Goal: Information Seeking & Learning: Learn about a topic

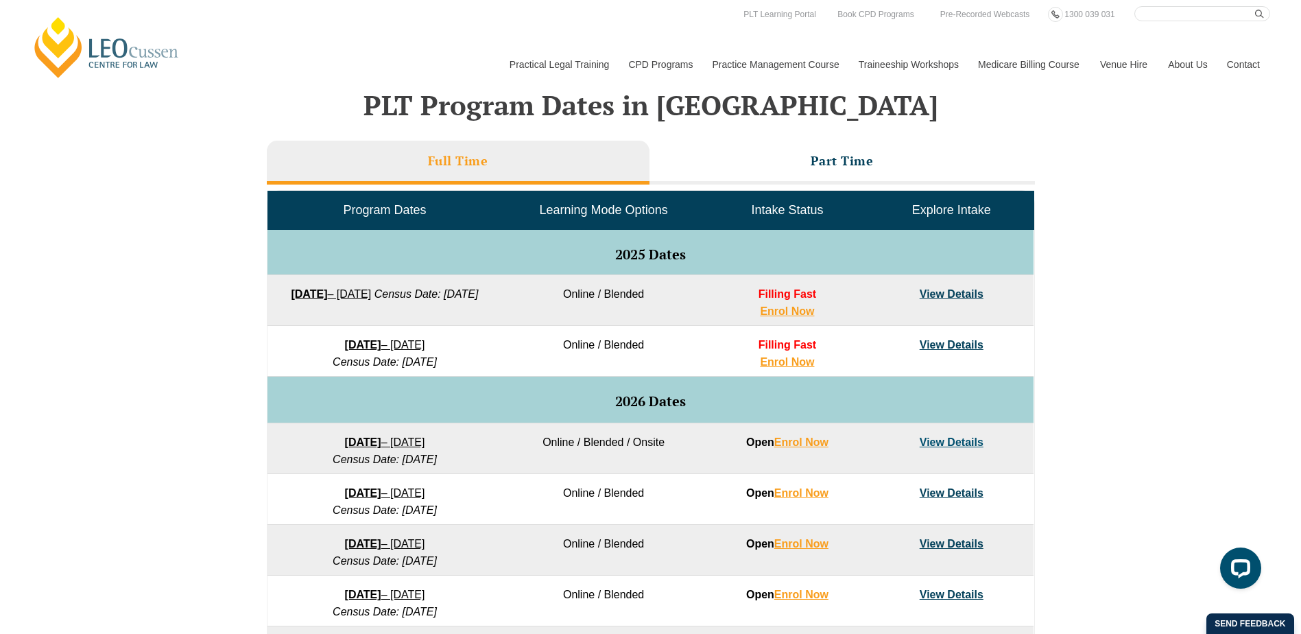
click at [930, 297] on link "View Details" at bounding box center [952, 294] width 64 height 12
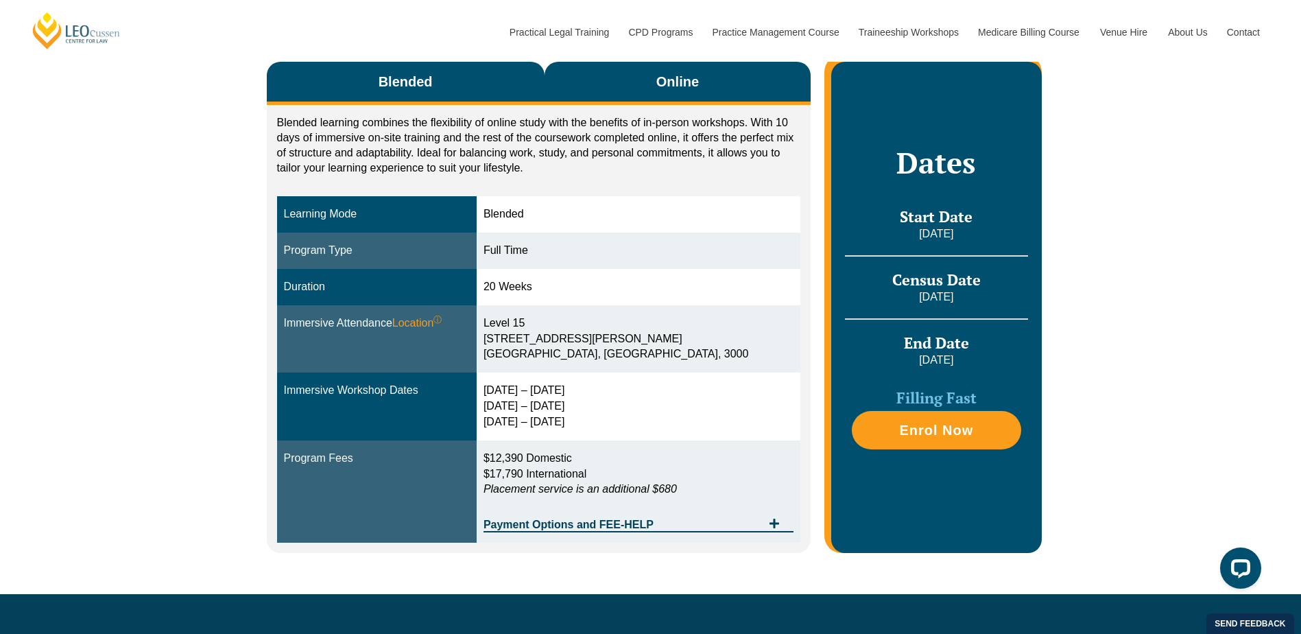
scroll to position [274, 0]
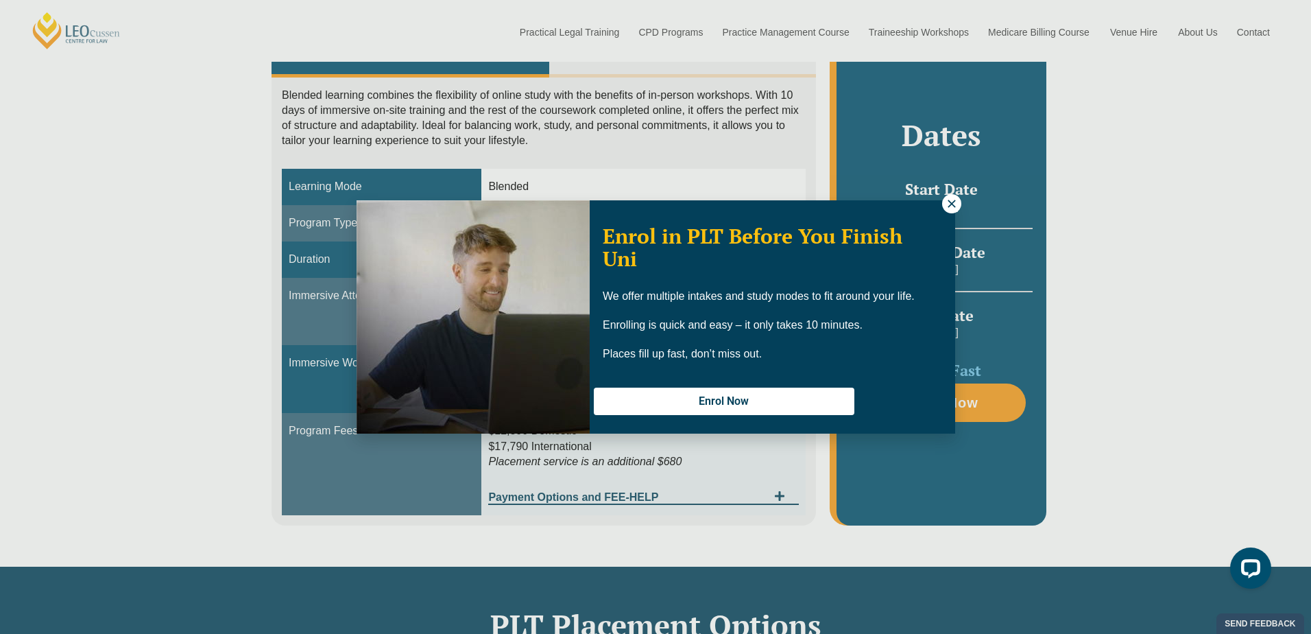
click at [167, 159] on div "Enrol in PLT Before You Finish Uni We offer multiple intakes and study modes to…" at bounding box center [655, 317] width 1311 height 634
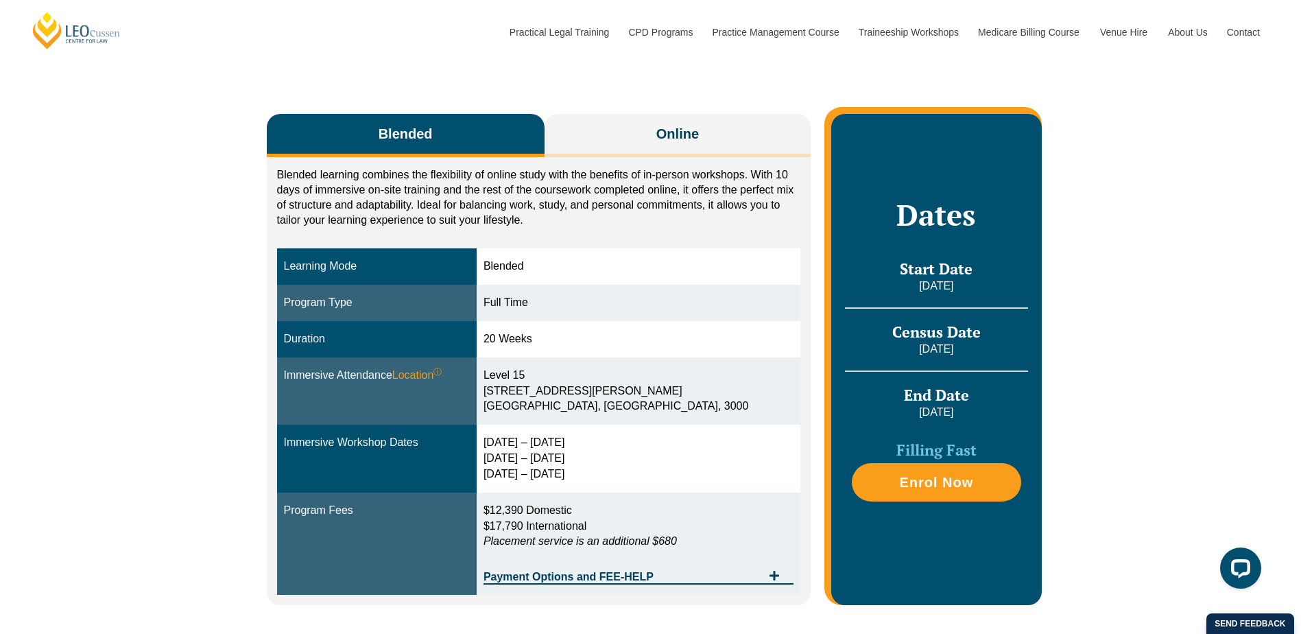
scroll to position [69, 0]
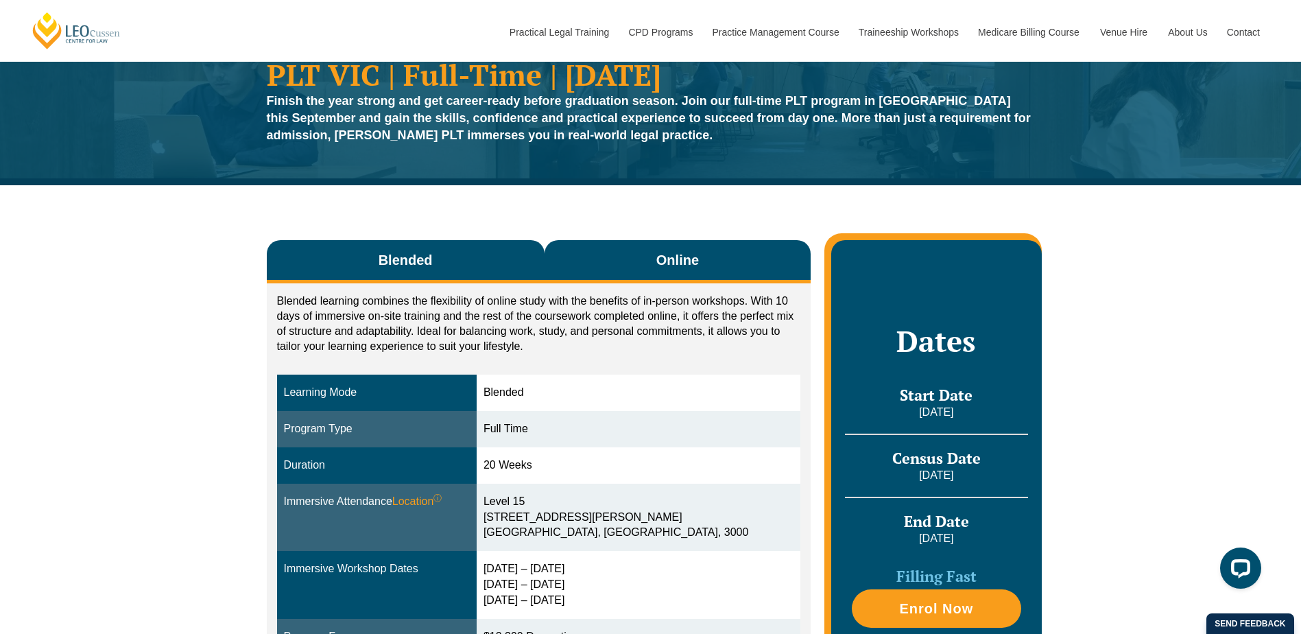
click at [647, 254] on button "Online" at bounding box center [678, 261] width 267 height 43
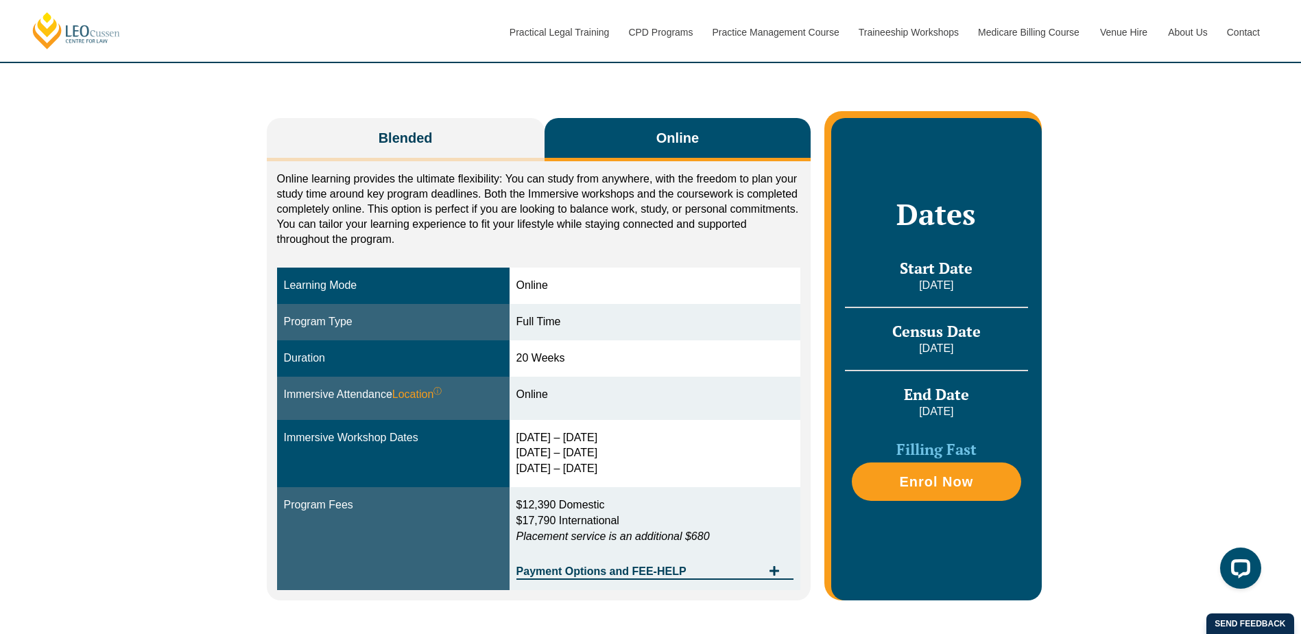
scroll to position [206, 0]
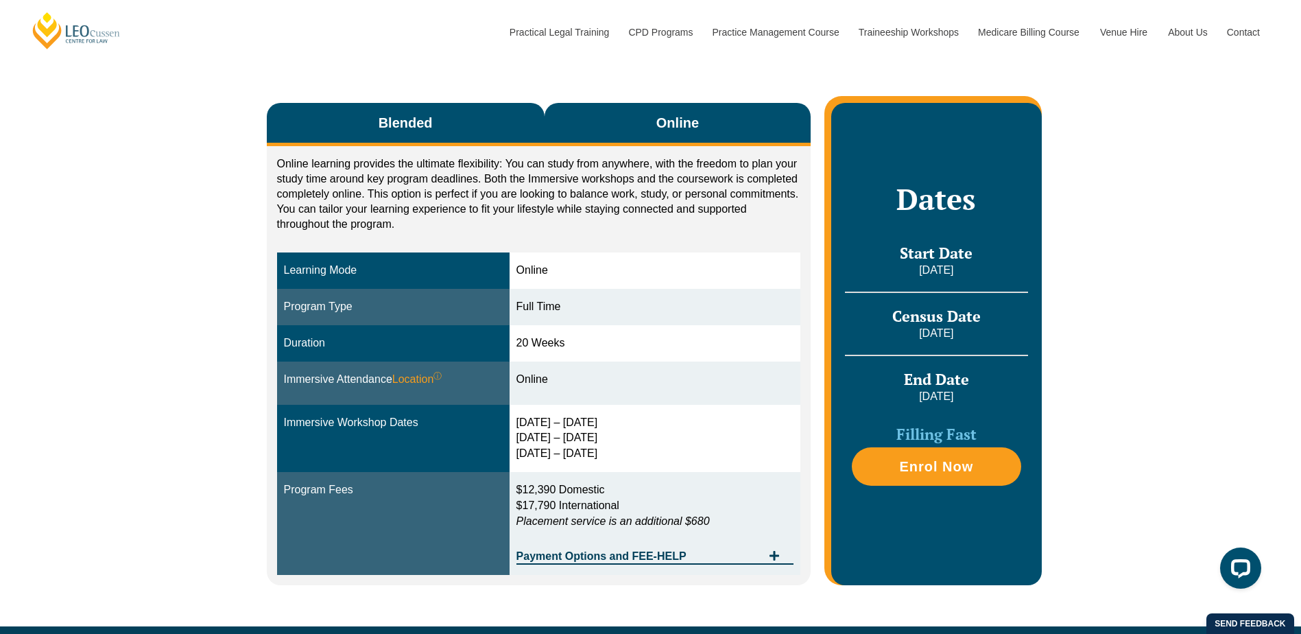
click at [448, 139] on button "Blended" at bounding box center [406, 124] width 278 height 43
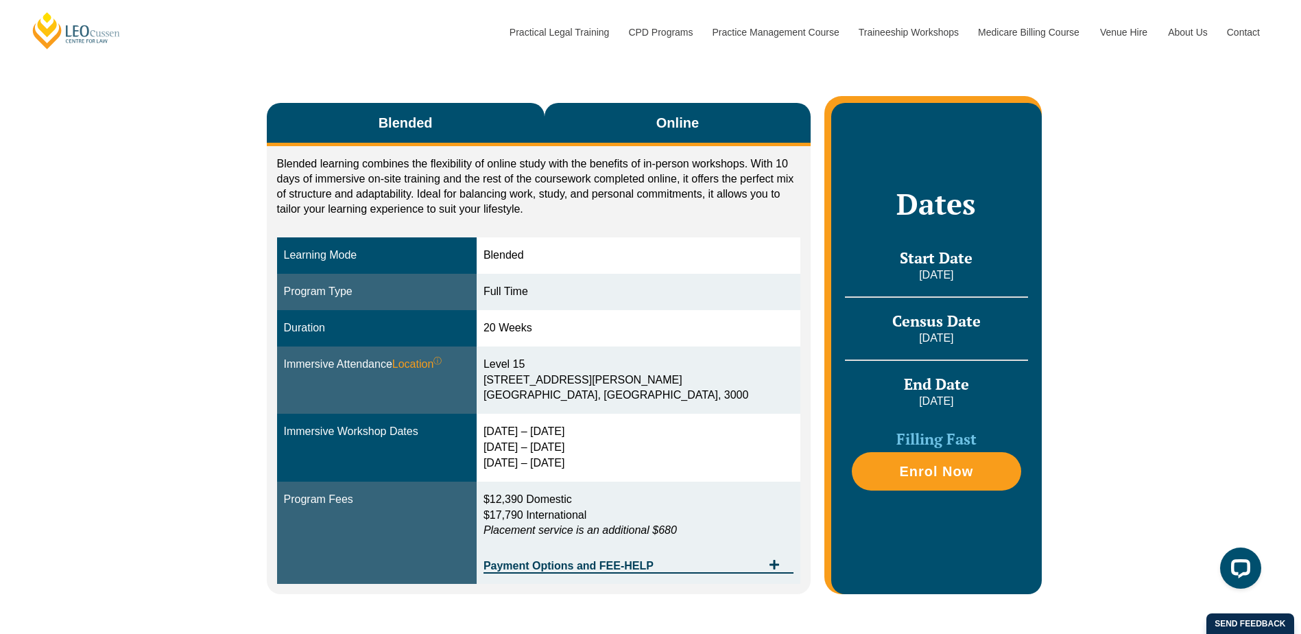
click at [619, 122] on button "Online" at bounding box center [678, 124] width 267 height 43
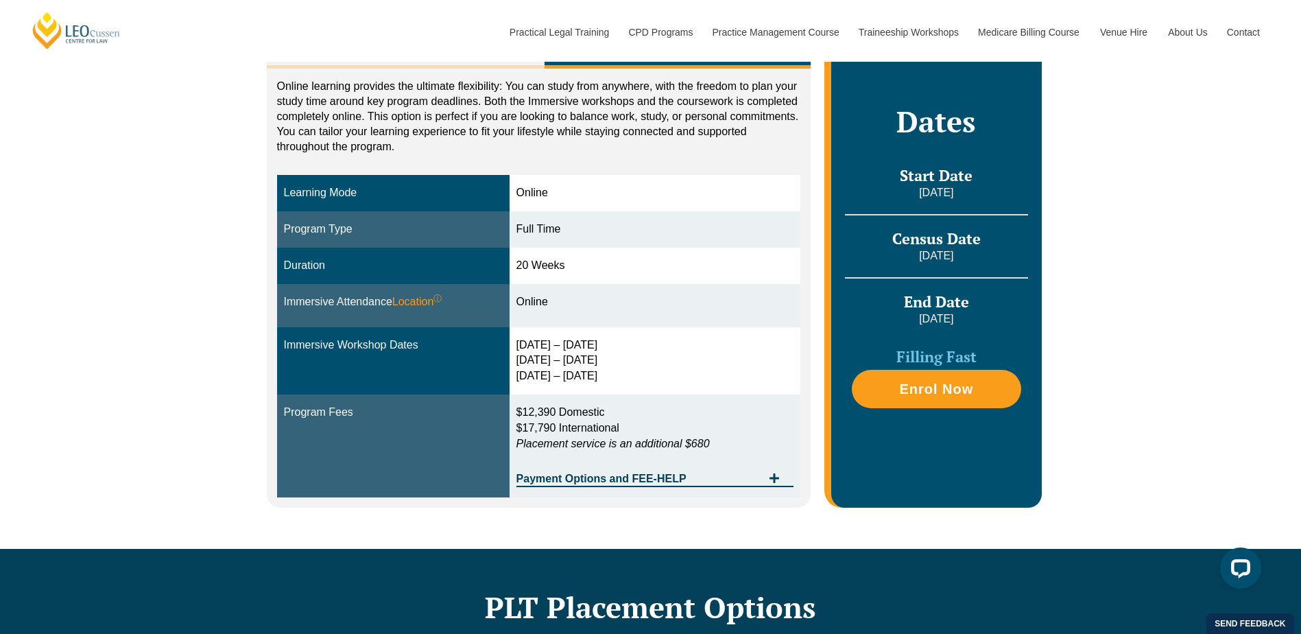
scroll to position [69, 0]
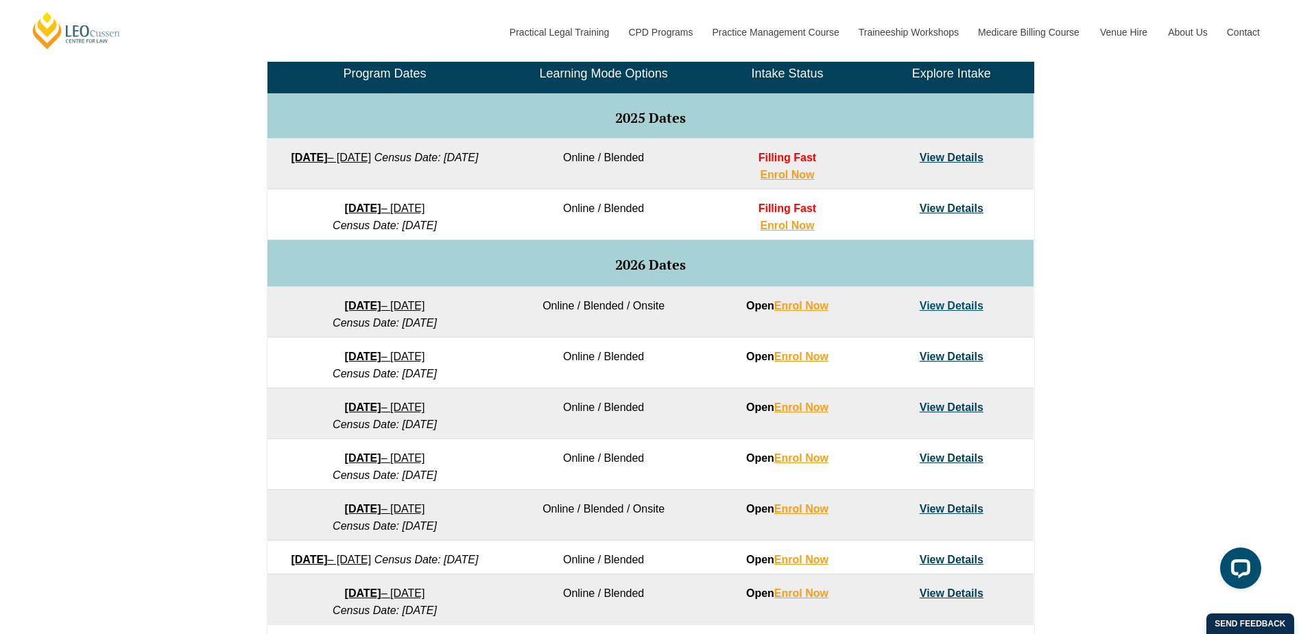
scroll to position [686, 0]
click at [938, 159] on link "View Details" at bounding box center [952, 157] width 64 height 12
